Goal: Task Accomplishment & Management: Complete application form

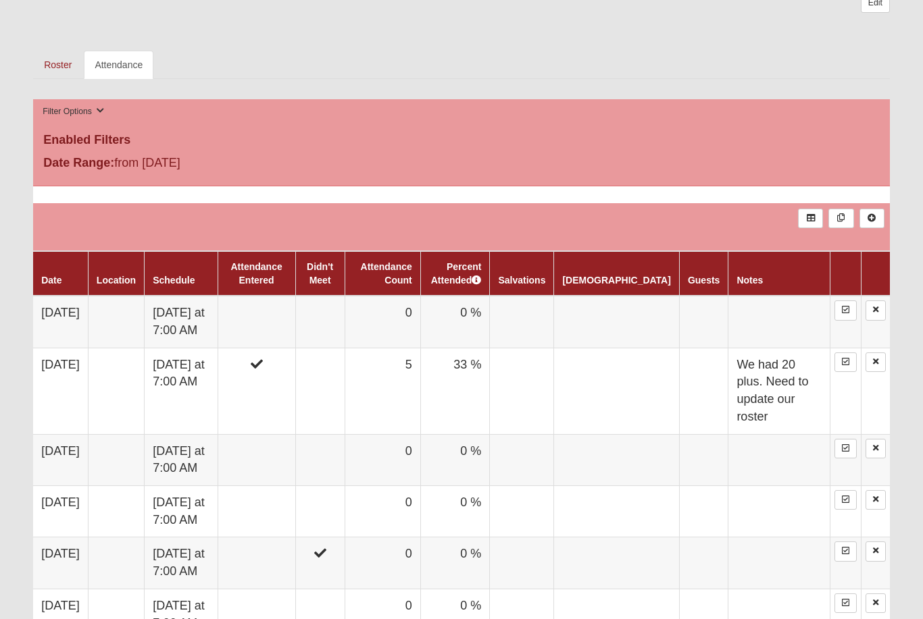
scroll to position [574, 0]
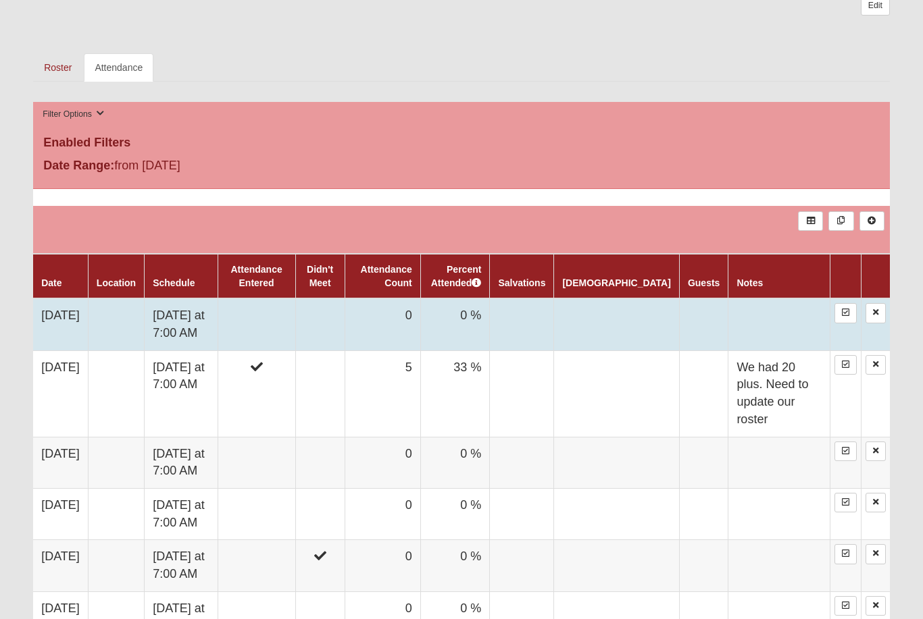
click at [295, 322] on td at bounding box center [257, 325] width 78 height 52
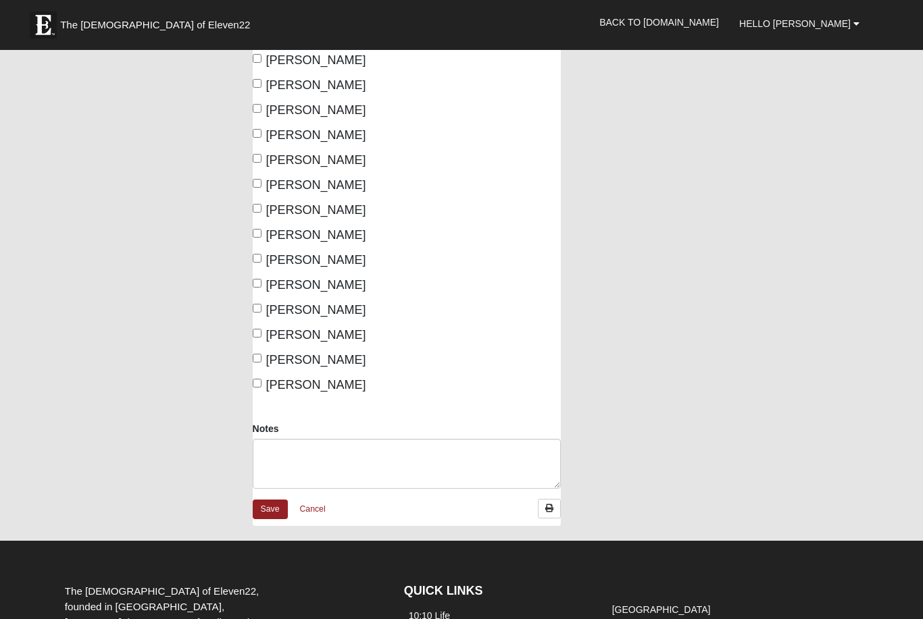
scroll to position [179, 0]
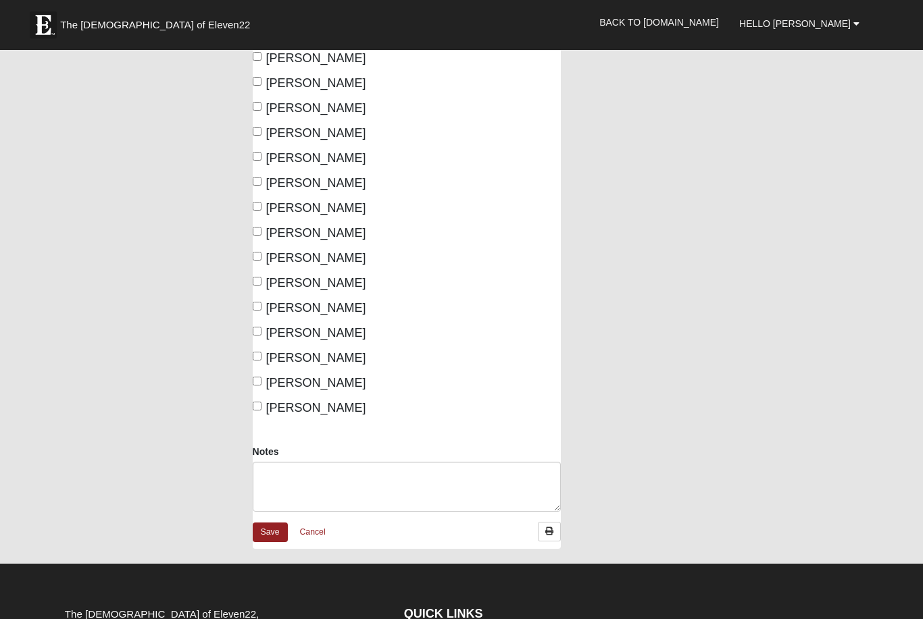
click at [259, 408] on input "Wilson, Sean" at bounding box center [257, 406] width 9 height 9
checkbox input "true"
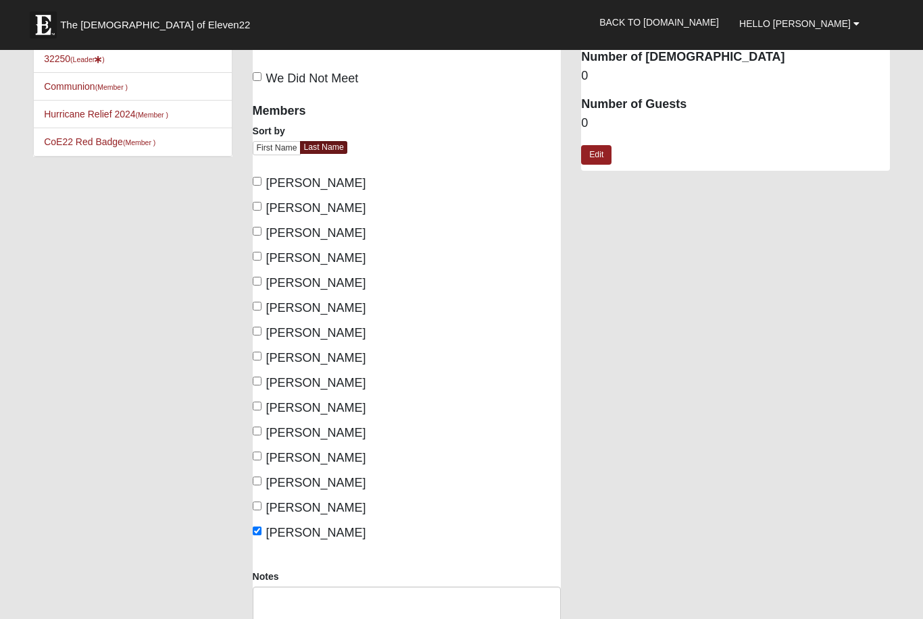
scroll to position [43, 0]
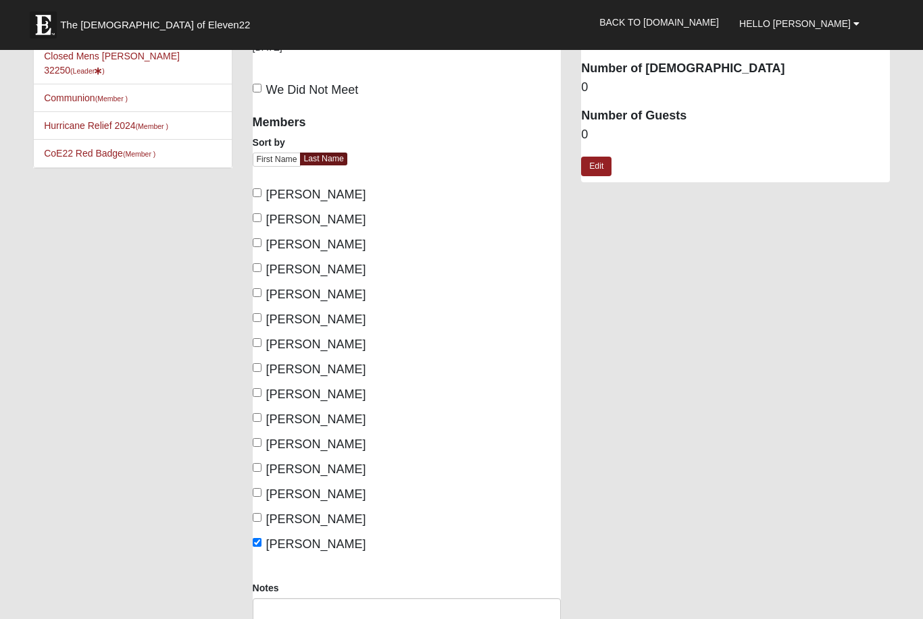
click at [259, 396] on input "Nelson, Brad" at bounding box center [257, 392] width 9 height 9
checkbox input "true"
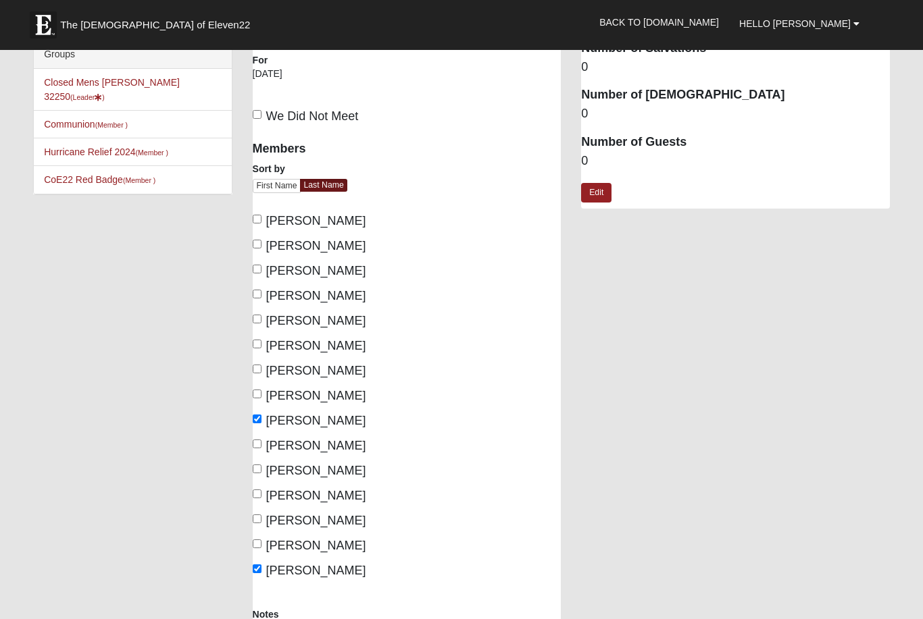
scroll to position [16, 0]
click at [257, 296] on input "Kammerdiener, Randy" at bounding box center [257, 294] width 9 height 9
checkbox input "true"
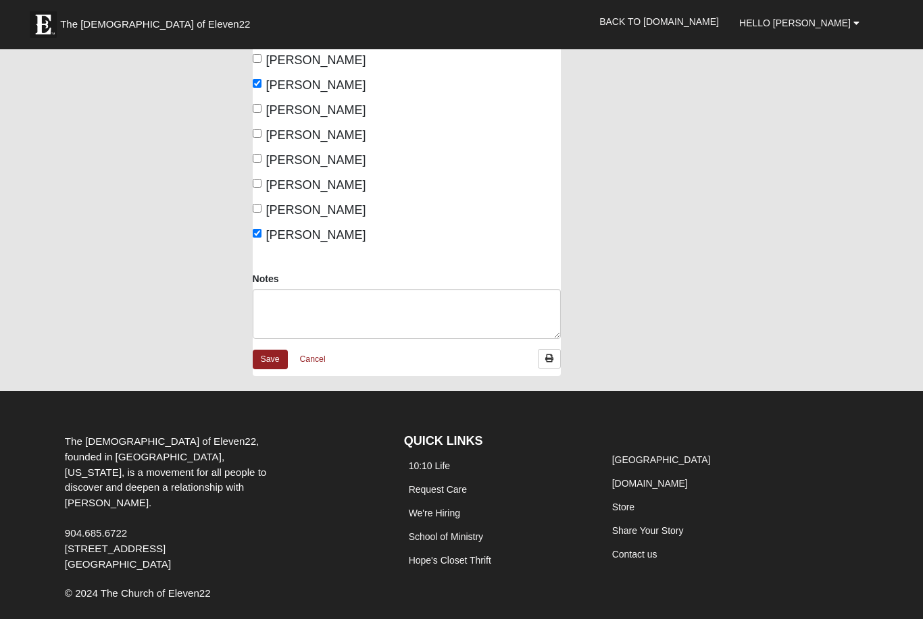
scroll to position [344, 0]
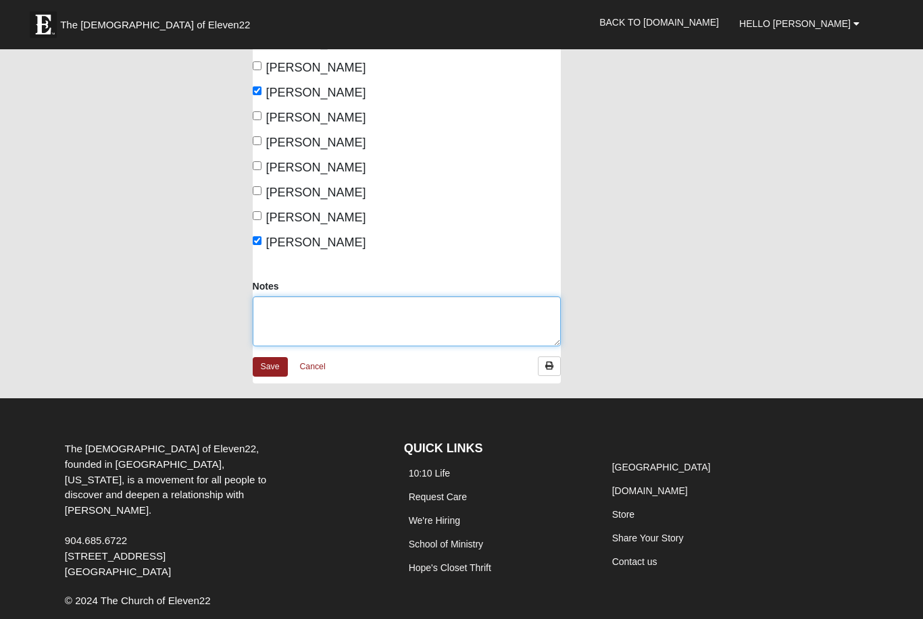
click at [337, 331] on textarea "Notes" at bounding box center [407, 322] width 309 height 50
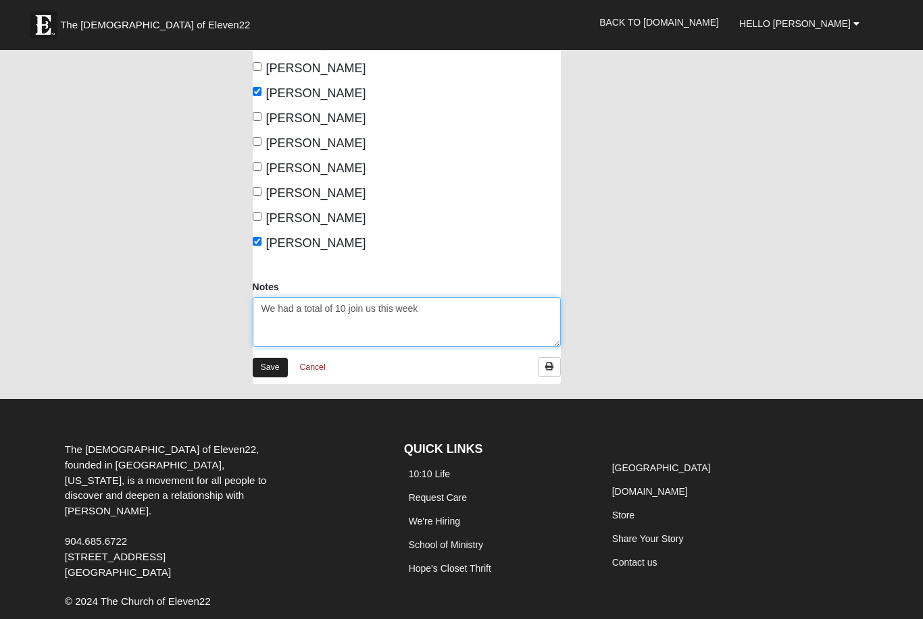
type textarea "We had a total of 10 join us this week"
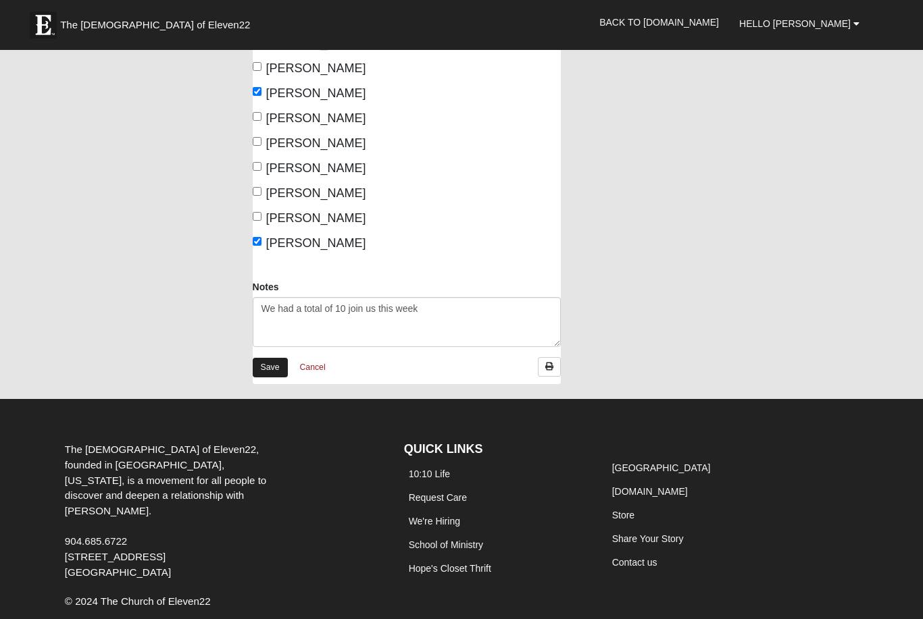
click at [269, 358] on link "Save" at bounding box center [270, 368] width 35 height 20
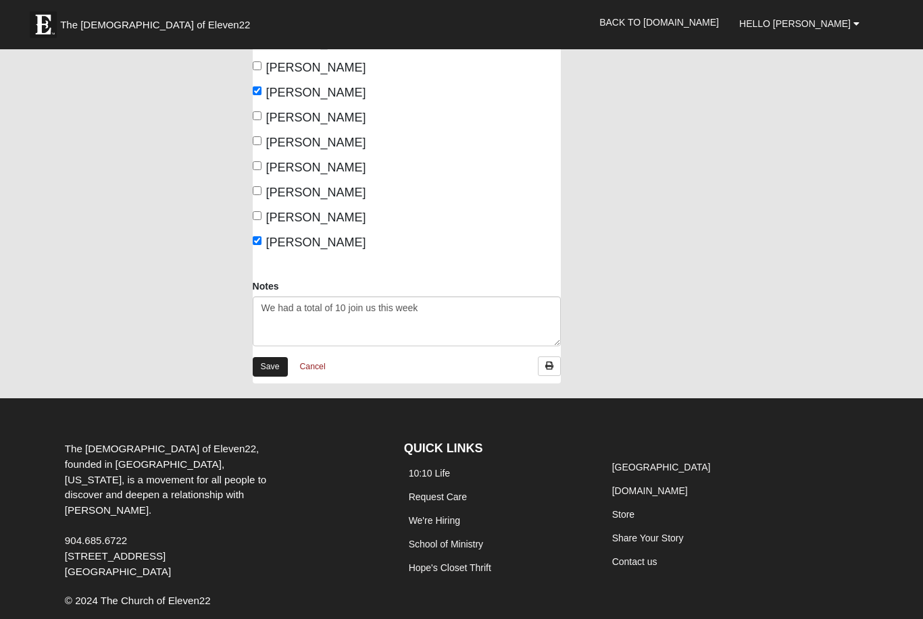
scroll to position [345, 0]
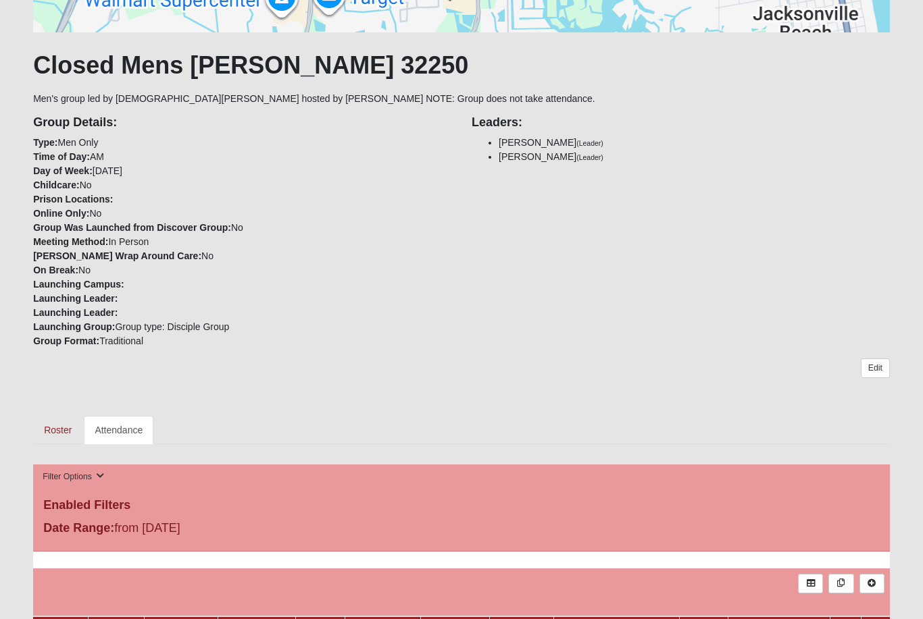
scroll to position [211, 0]
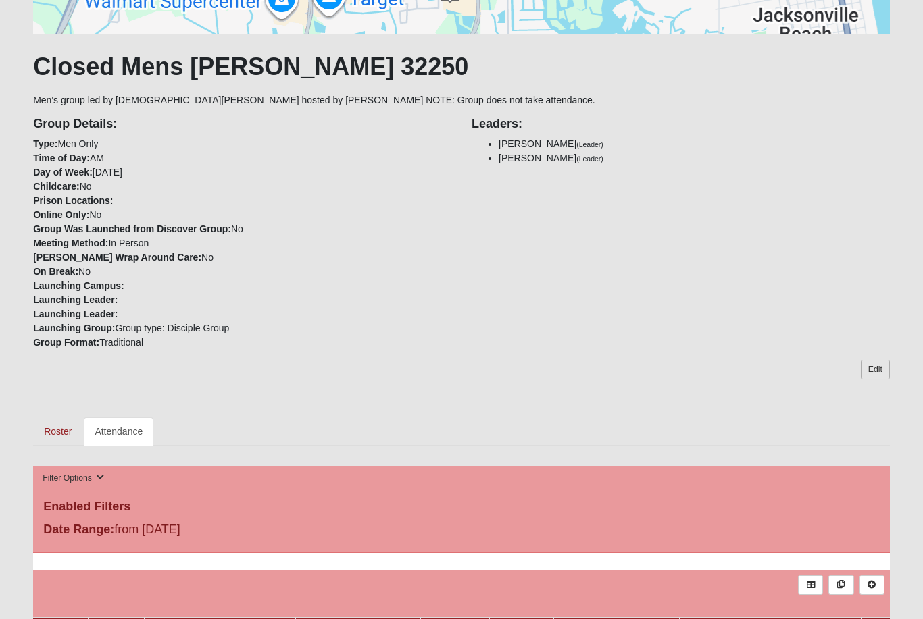
click at [875, 372] on link "Edit" at bounding box center [875, 370] width 29 height 20
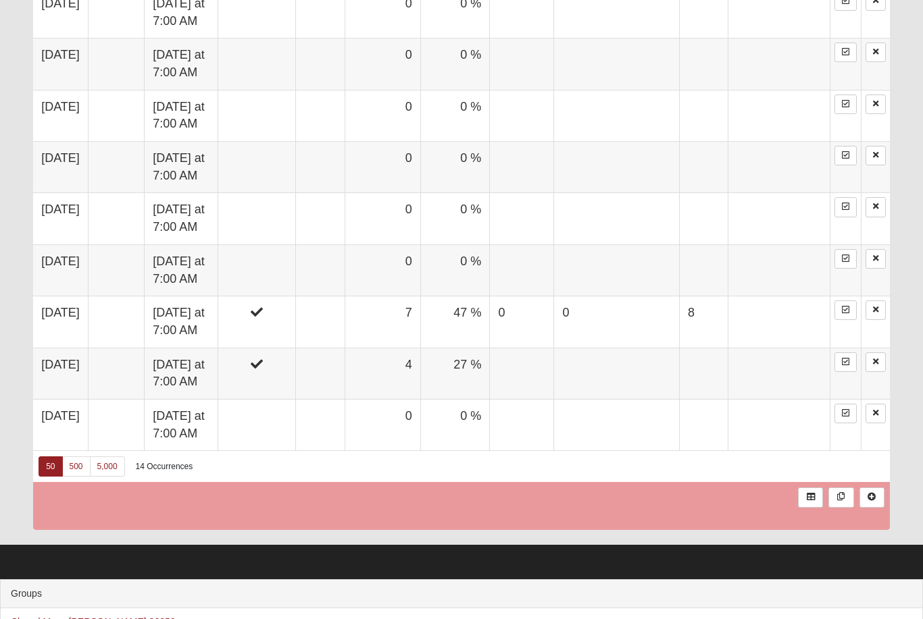
scroll to position [1543, 0]
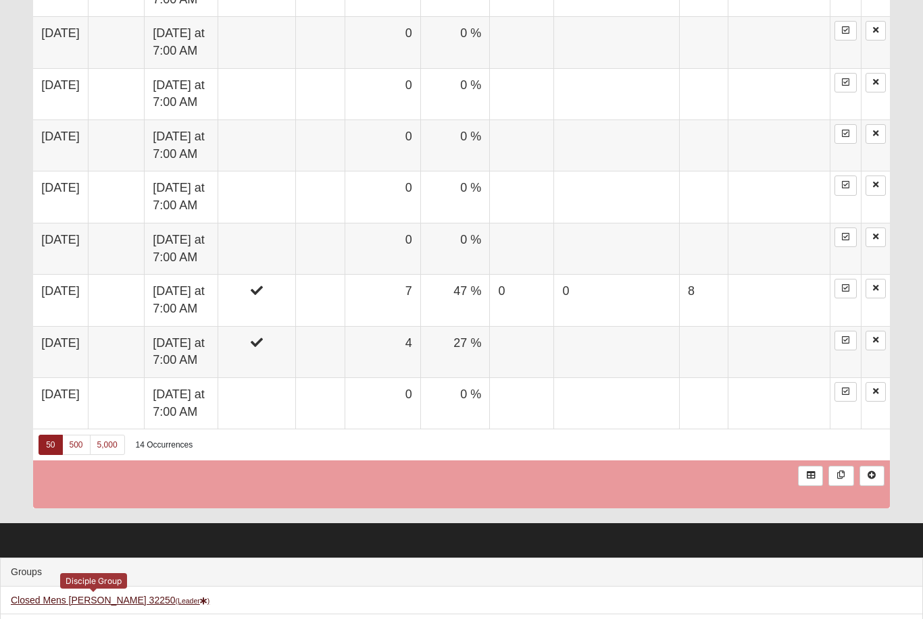
click at [83, 595] on link "Closed Mens Williams 32250 (Leader )" at bounding box center [110, 600] width 199 height 11
